Goal: Obtain resource: Download file/media

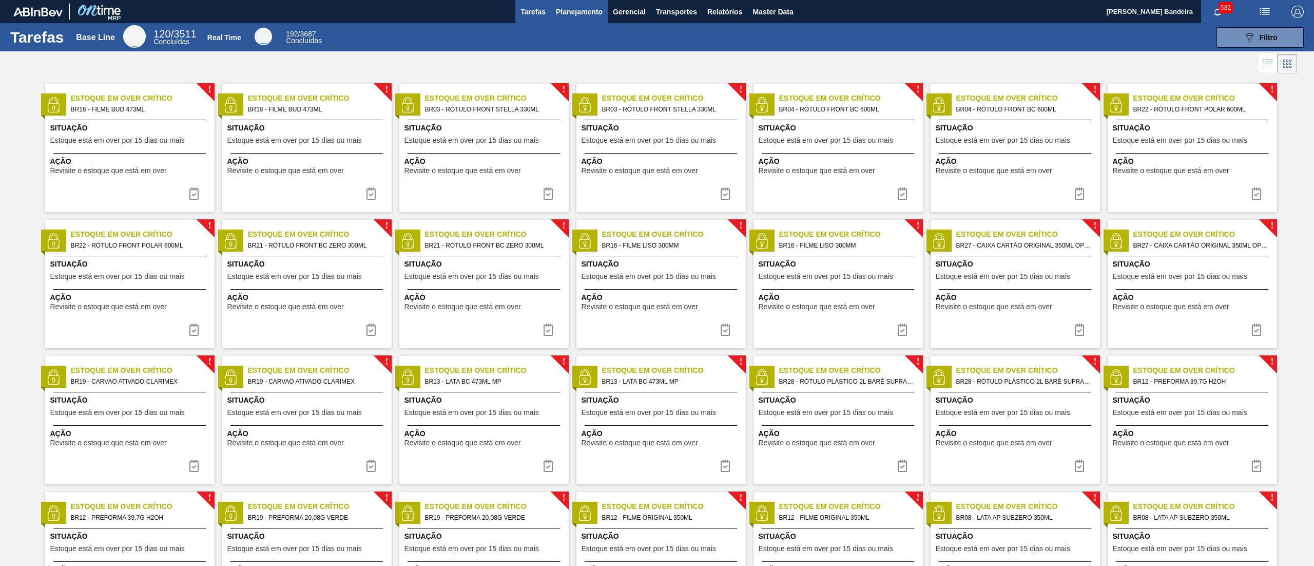
click at [581, 6] on span "Planejamento" at bounding box center [579, 12] width 47 height 12
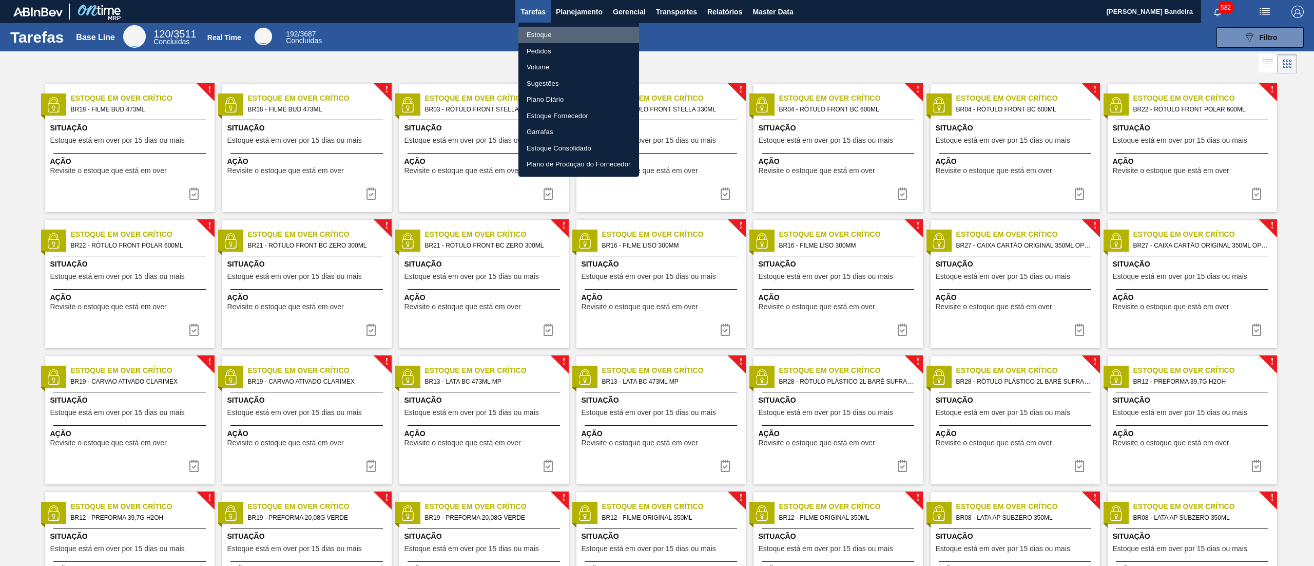
click at [567, 33] on li "Estoque" at bounding box center [579, 35] width 121 height 16
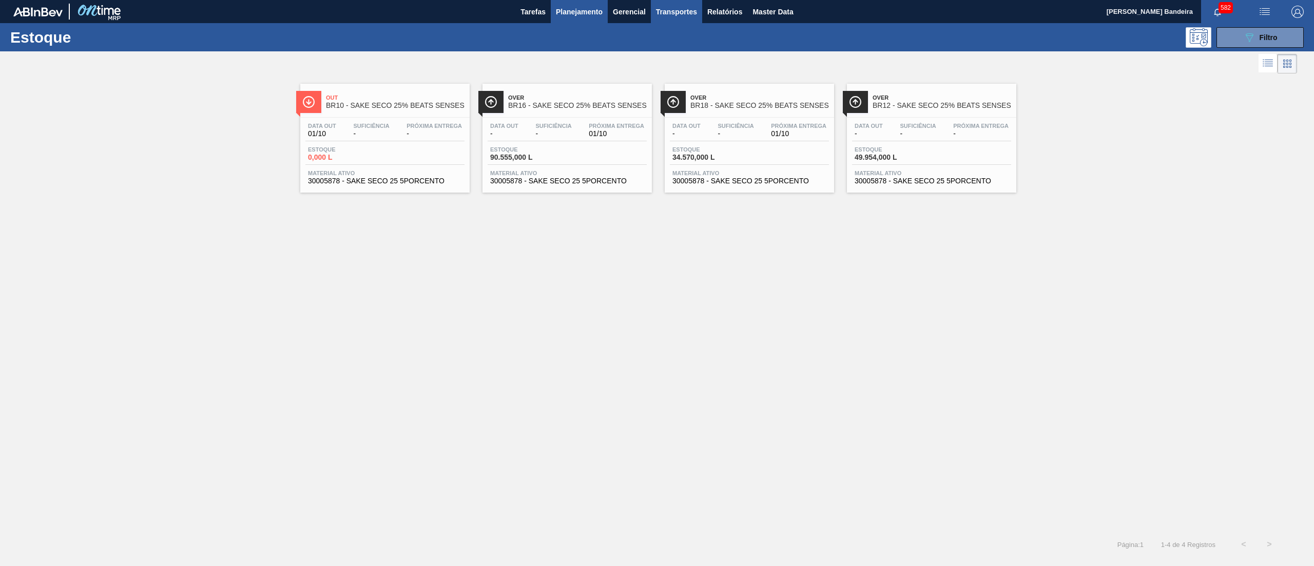
click at [732, 8] on span "Relatórios" at bounding box center [724, 12] width 35 height 12
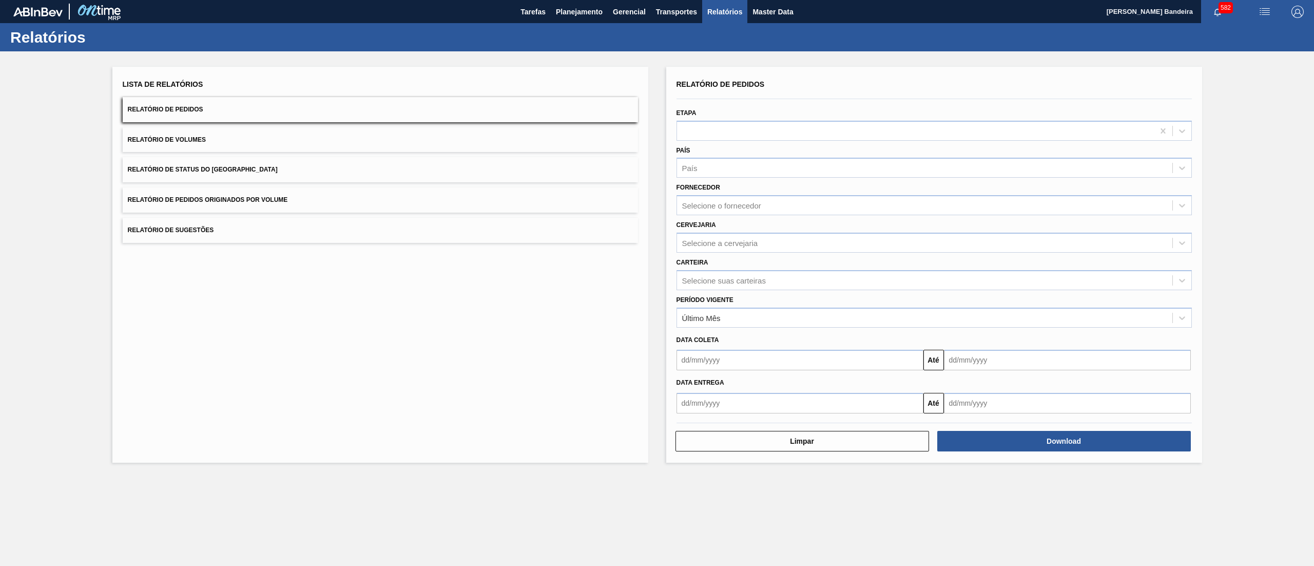
click at [231, 162] on button "Relatório de Status do [GEOGRAPHIC_DATA]" at bounding box center [380, 169] width 515 height 25
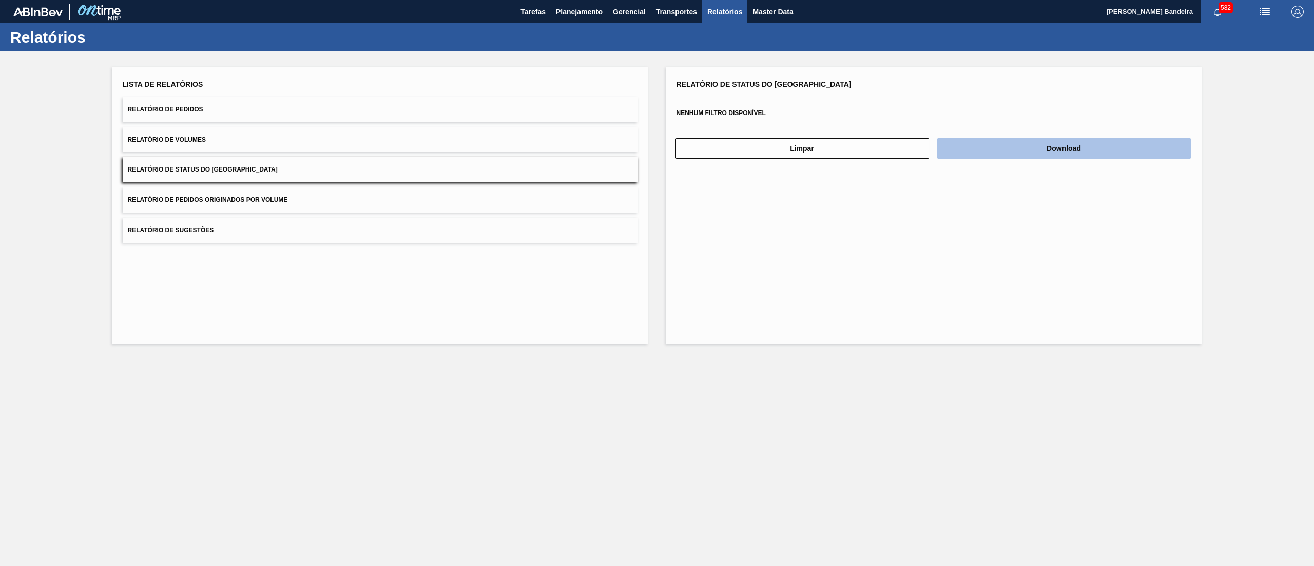
click at [980, 139] on button "Download" at bounding box center [1064, 148] width 254 height 21
